Goal: Book appointment/travel/reservation

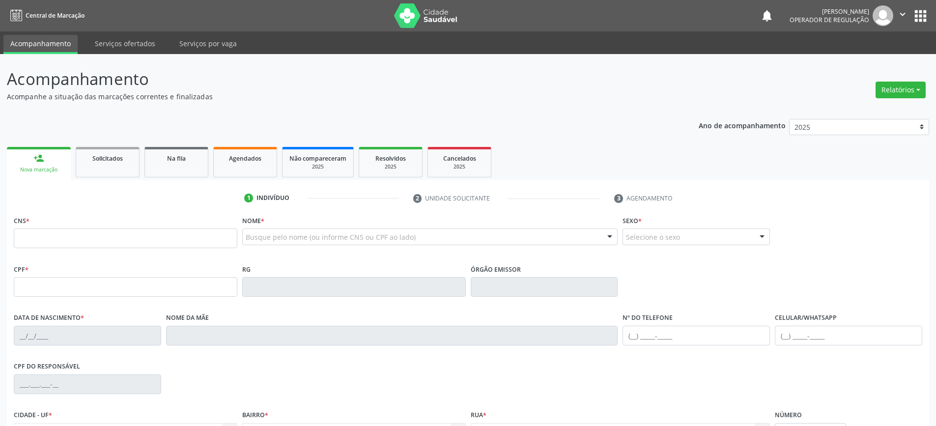
click at [126, 238] on input "text" at bounding box center [126, 239] width 224 height 20
type input "700 6099 6062 8964"
type input "0466583435"
type input "0[DATE]"
type input "[PHONE_NUMBER]"
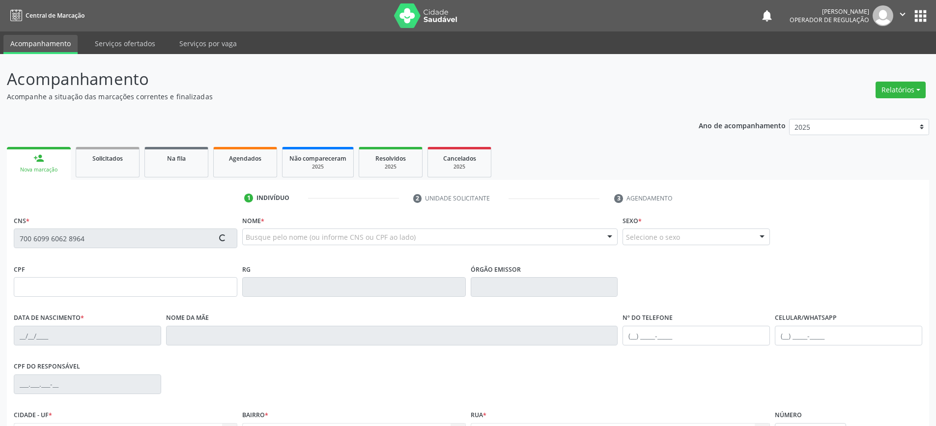
type input "[PHONE_NUMBER]"
type input "SN"
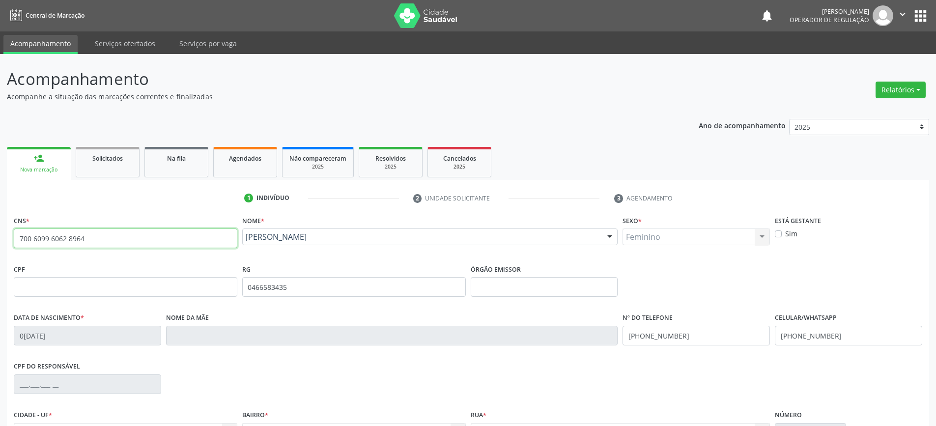
drag, startPoint x: 90, startPoint y: 237, endPoint x: 0, endPoint y: 243, distance: 90.2
click at [0, 243] on div "Acompanhamento Acompanhe a situação das marcações correntes e finalizadas Relat…" at bounding box center [468, 293] width 936 height 479
click at [71, 238] on input "text" at bounding box center [126, 239] width 224 height 20
type input "708 3067 1771 2160"
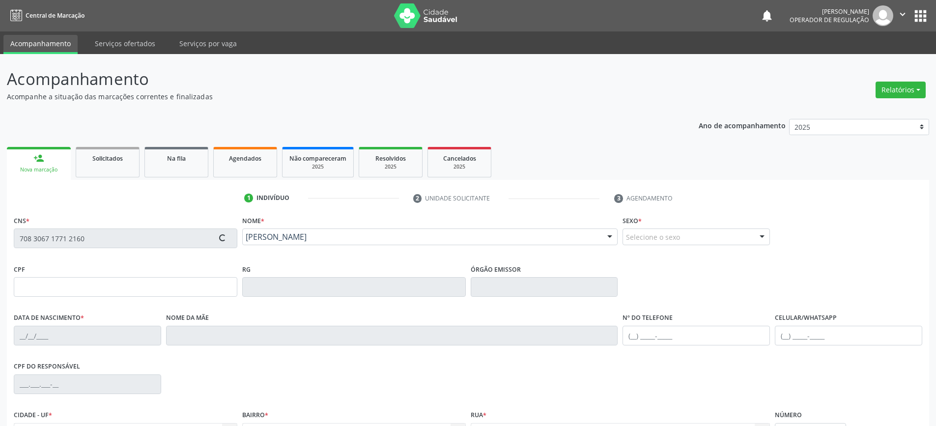
type input "0773291474"
type input "0[DATE]"
type input "[PHONE_NUMBER]"
type input "SN"
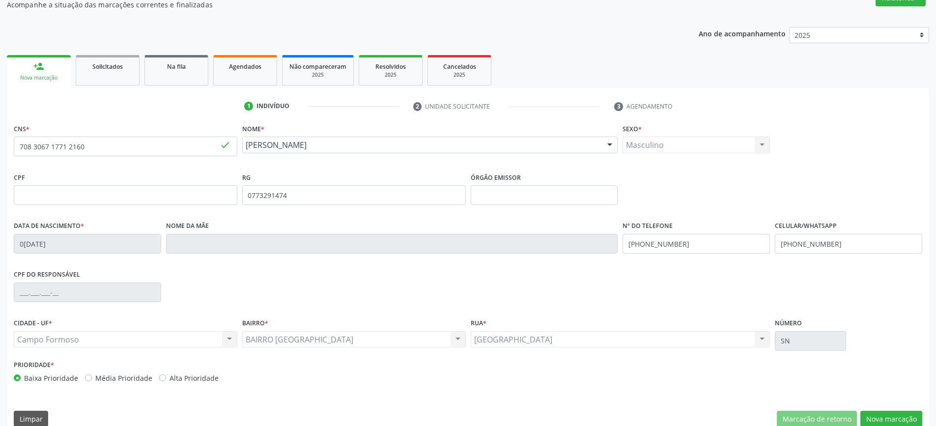
scroll to position [107, 0]
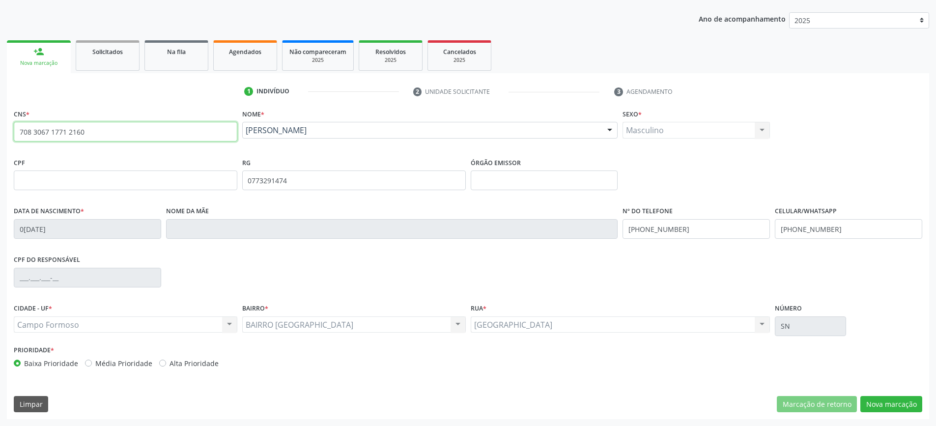
drag, startPoint x: 89, startPoint y: 132, endPoint x: 2, endPoint y: 131, distance: 87.0
click at [2, 131] on div "Acompanhamento Acompanhe a situação das marcações correntes e finalizadas Relat…" at bounding box center [468, 186] width 936 height 479
type input "701 2010 6427 2712"
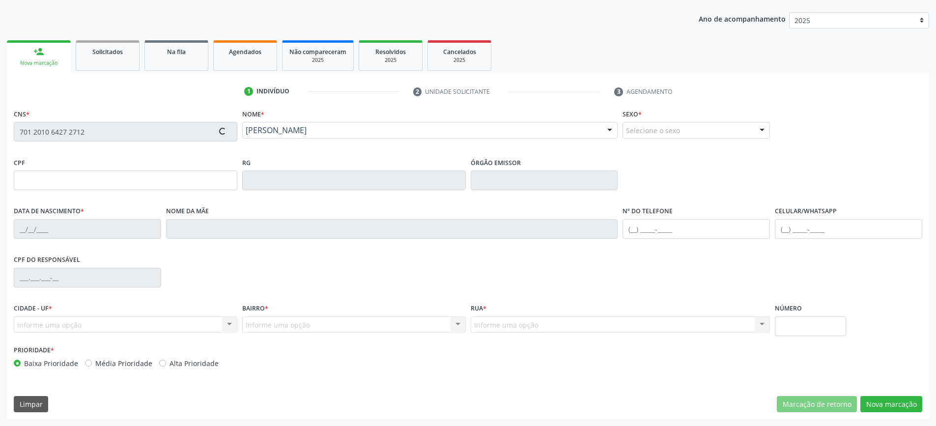
type input "2[DATE]"
type input "S/N"
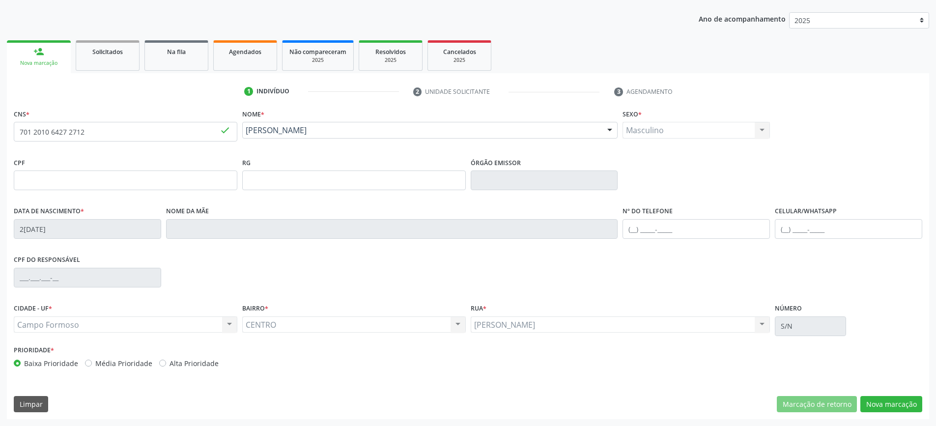
click at [705, 127] on div "Masculino Masculino Feminino Nenhum resultado encontrado para: " " Não há nenhu…" at bounding box center [696, 130] width 147 height 17
click at [892, 403] on button "Nova marcação" at bounding box center [892, 404] width 62 height 17
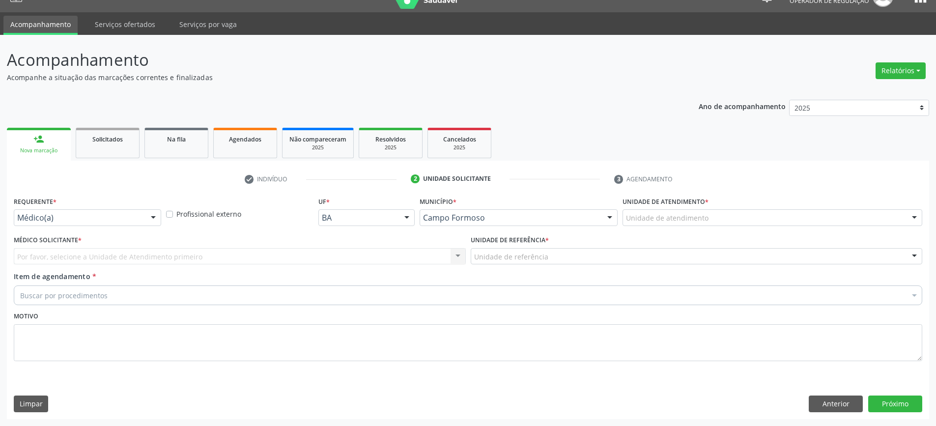
scroll to position [19, 0]
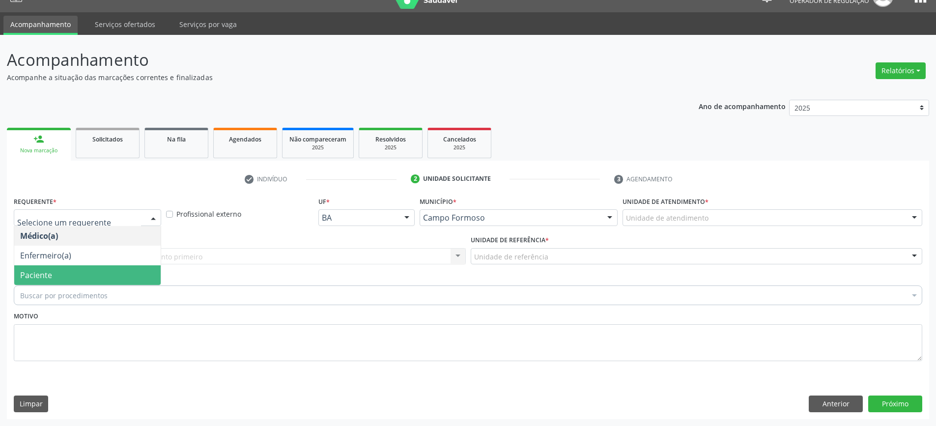
click at [52, 274] on span "Paciente" at bounding box center [87, 275] width 146 height 20
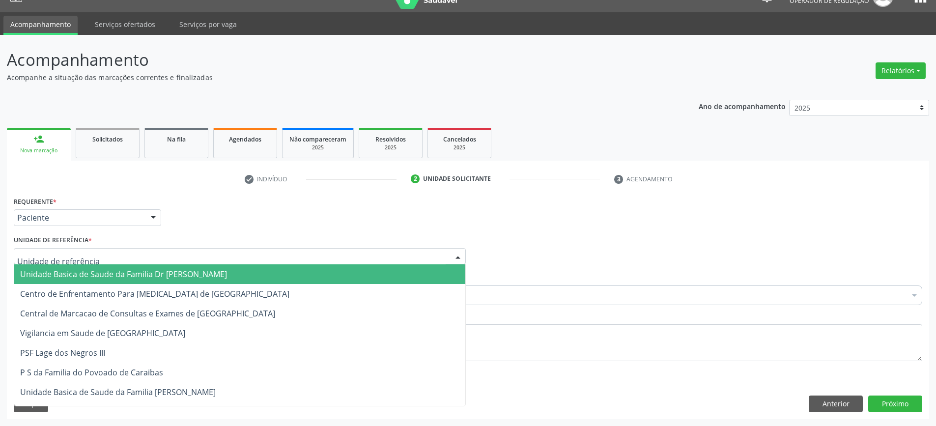
click at [78, 274] on span "Unidade Basica de Saude da Familia Dr [PERSON_NAME]" at bounding box center [123, 274] width 207 height 11
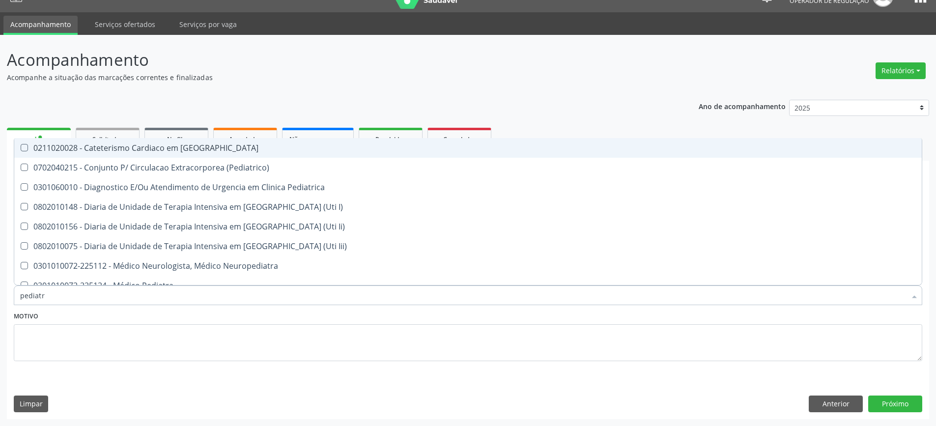
type input "pediatra"
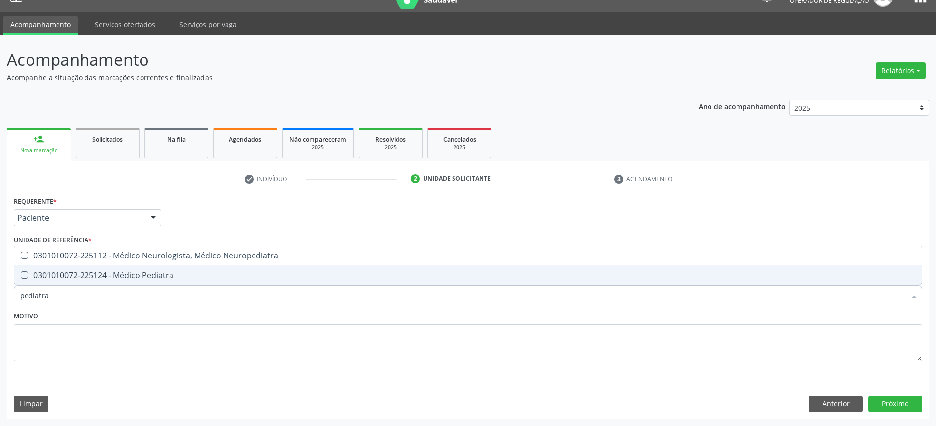
click at [125, 274] on div "0301010072-225124 - Médico Pediatra" at bounding box center [468, 275] width 896 height 8
checkbox Pediatra "true"
click at [892, 400] on button "Próximo" at bounding box center [895, 404] width 54 height 17
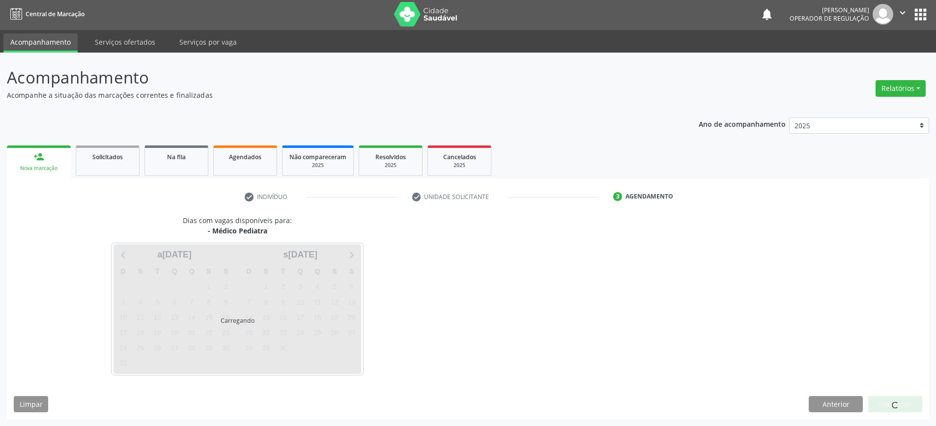
scroll to position [1, 0]
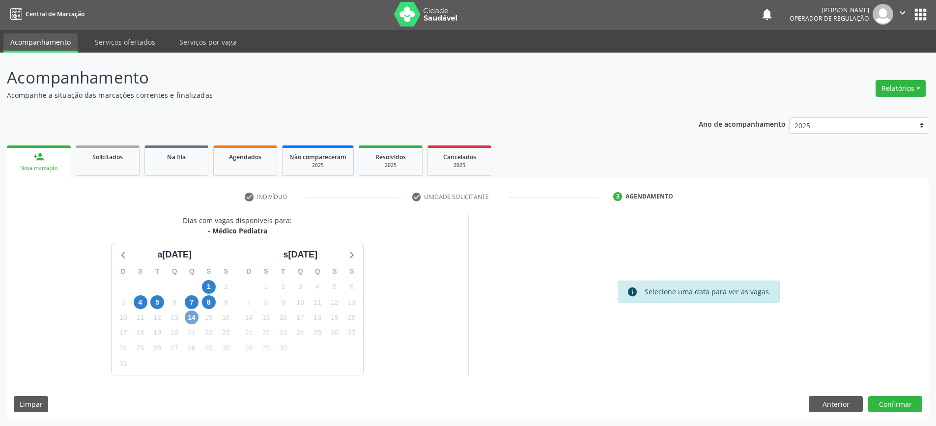
click at [191, 317] on span "14" at bounding box center [192, 318] width 14 height 14
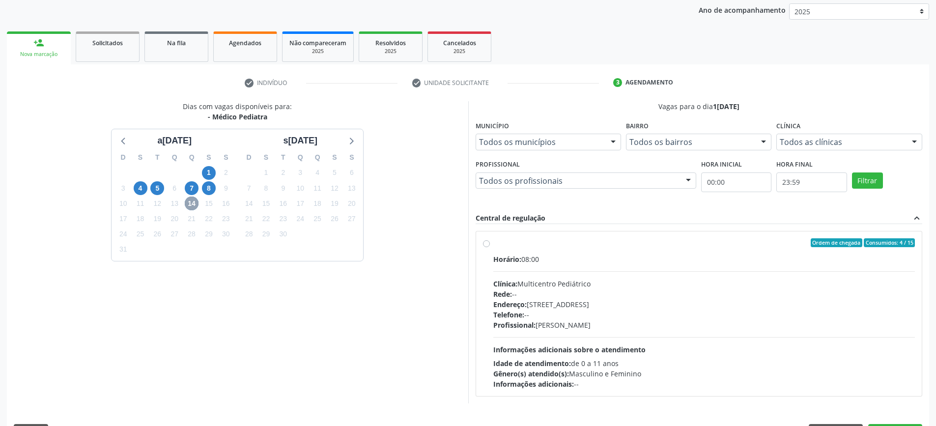
scroll to position [144, 0]
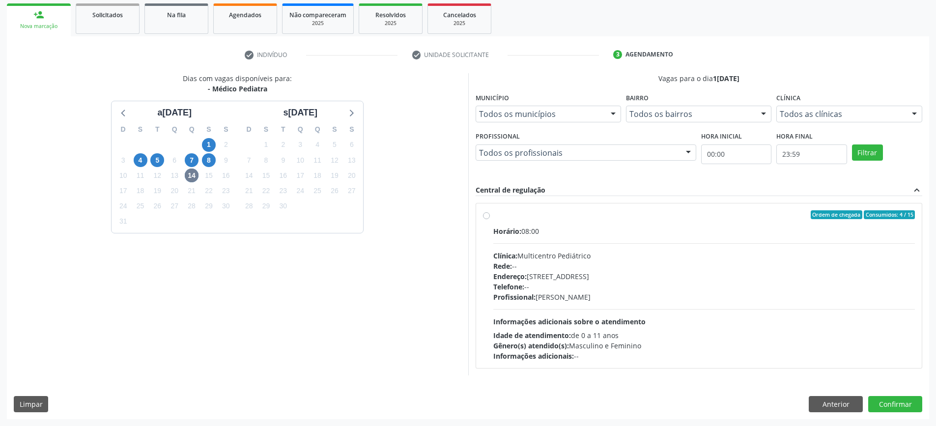
click at [567, 217] on div "Ordem de chegada Consumidos: 4 / 15" at bounding box center [704, 214] width 422 height 9
click at [490, 217] on input "Ordem de chegada Consumidos: 4 / 15 Horário: 08:00 Clínica: Multicentro Pediátr…" at bounding box center [486, 214] width 7 height 9
radio input "true"
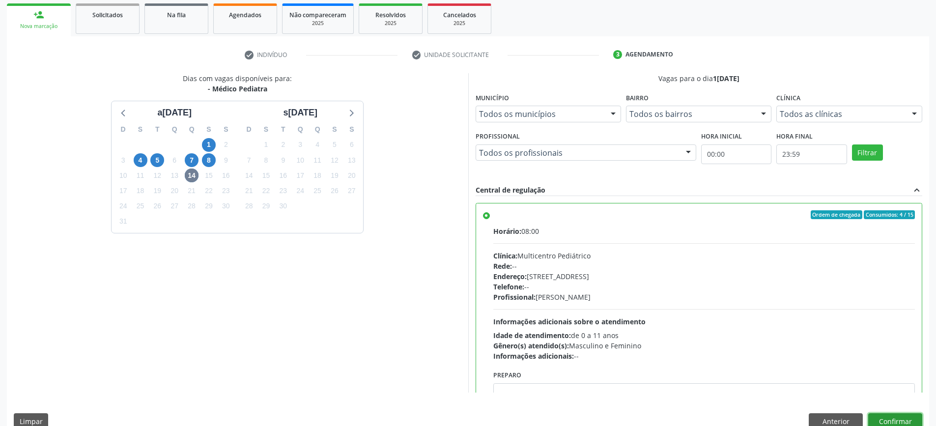
click at [886, 420] on button "Confirmar" at bounding box center [895, 421] width 54 height 17
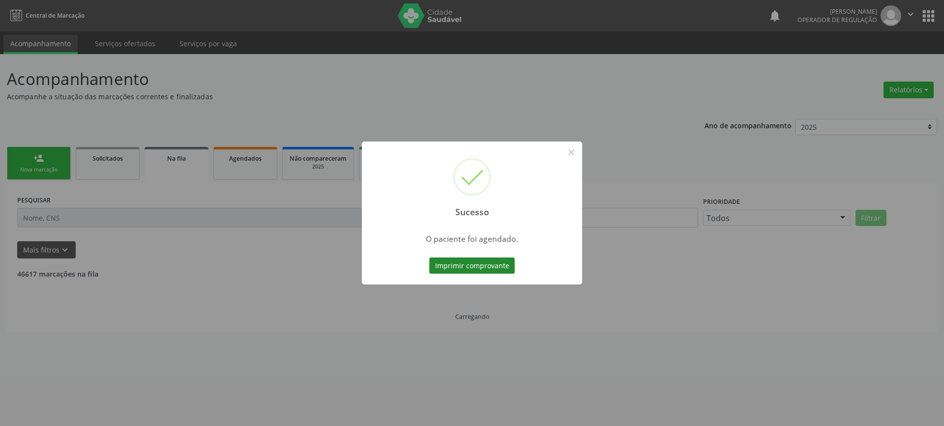
click at [461, 264] on button "Imprimir comprovante" at bounding box center [472, 266] width 86 height 17
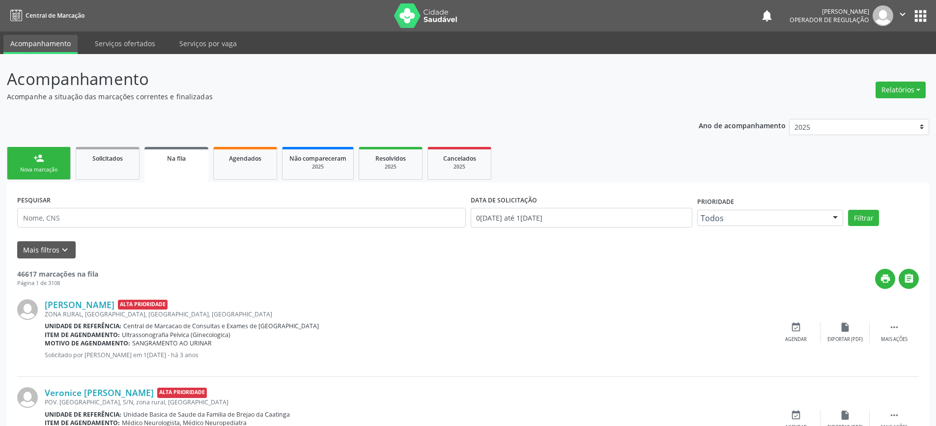
click at [48, 170] on div "Nova marcação" at bounding box center [38, 169] width 49 height 7
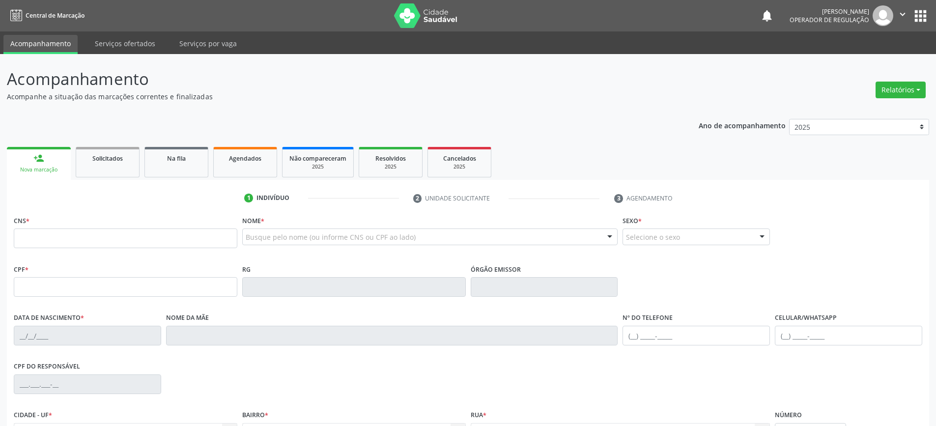
click at [900, 14] on icon "" at bounding box center [902, 14] width 11 height 11
click at [864, 63] on link "Sair" at bounding box center [878, 60] width 68 height 14
